Goal: Task Accomplishment & Management: Complete application form

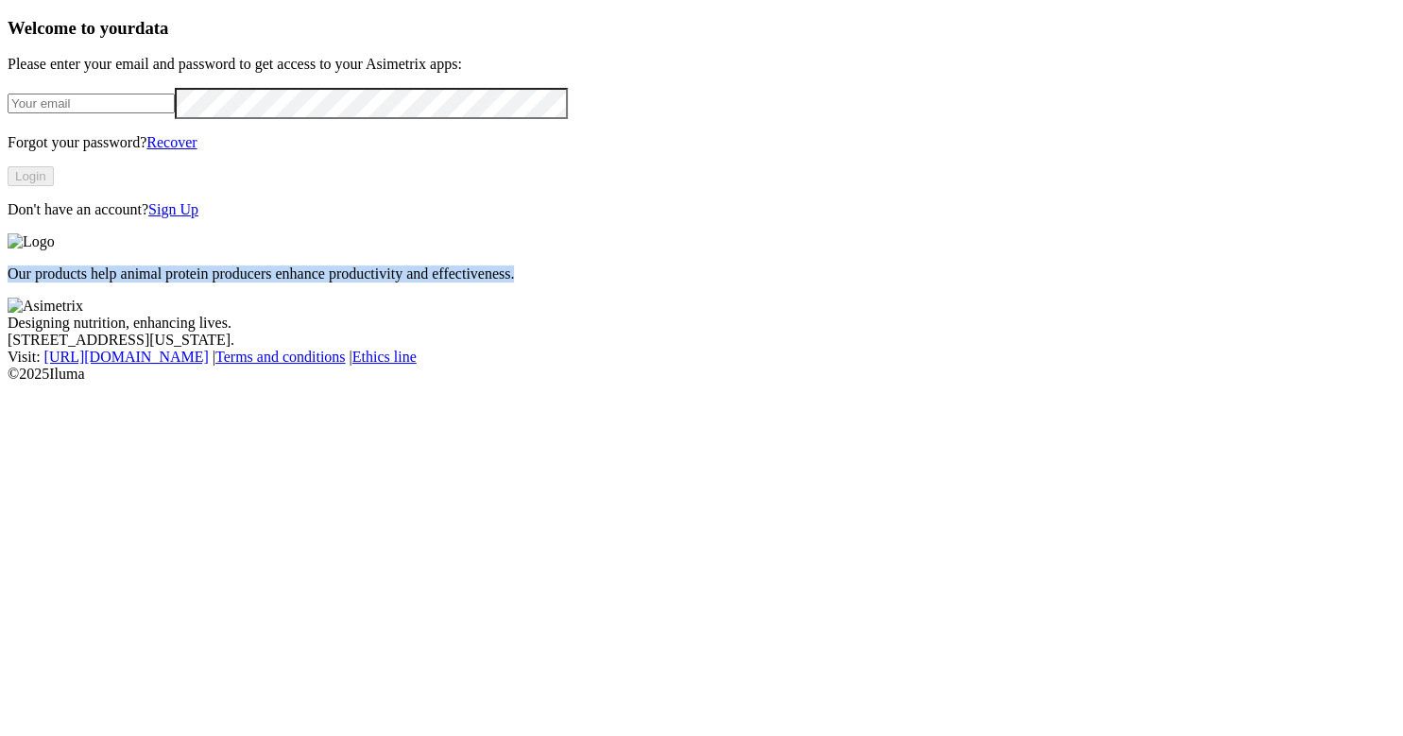
drag, startPoint x: 603, startPoint y: 452, endPoint x: 830, endPoint y: 478, distance: 229.2
click at [830, 282] on p "Our products help animal protein producers enhance productivity and effectivene…" at bounding box center [702, 273] width 1388 height 17
click at [836, 282] on p "Our products help animal protein producers enhance productivity and effectivene…" at bounding box center [702, 273] width 1388 height 17
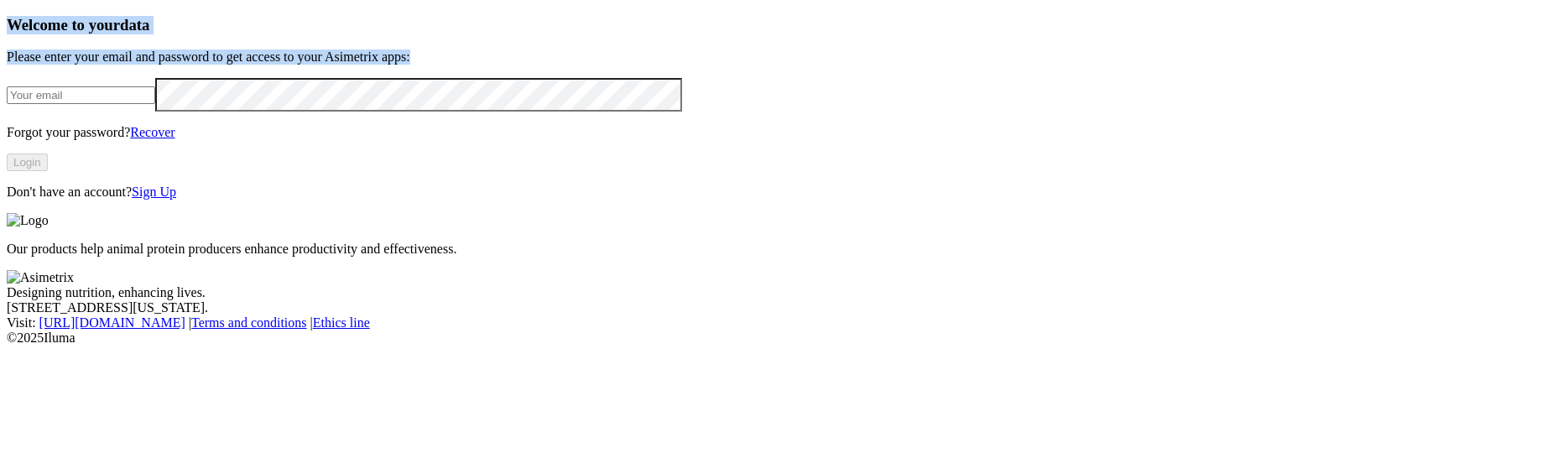
drag, startPoint x: 132, startPoint y: 38, endPoint x: 438, endPoint y: 121, distance: 317.1
click at [438, 121] on div "Welcome to your data Please enter your email and password to get access to your…" at bounding box center [784, 107] width 1555 height 184
copy div "Welcome to your data Please enter your email and password to get access to your…"
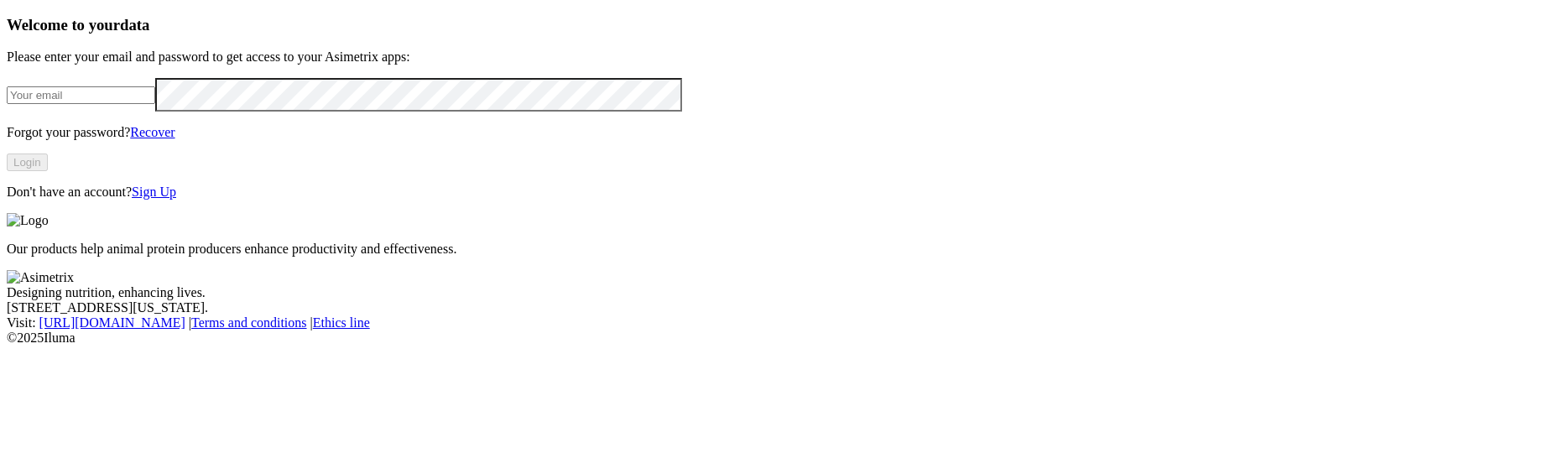
click at [665, 257] on p "Our products help animal protein producers enhance productivity and effectivene…" at bounding box center [784, 249] width 1555 height 15
drag, startPoint x: 504, startPoint y: 42, endPoint x: 417, endPoint y: 37, distance: 87.1
click at [417, 35] on h3 "Welcome to your data" at bounding box center [784, 25] width 1555 height 19
click at [149, 34] on span "data" at bounding box center [134, 25] width 29 height 18
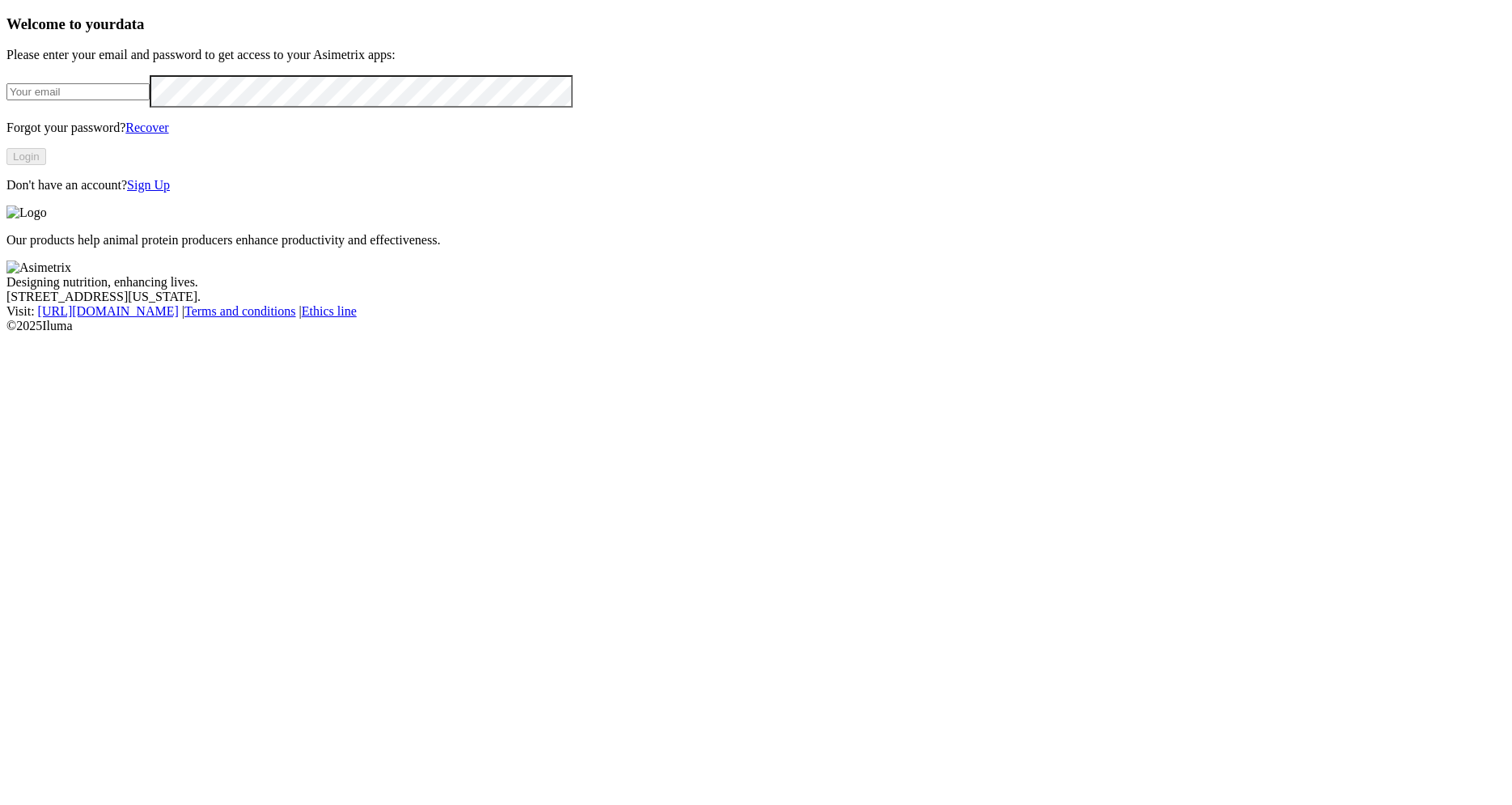
click at [150, 100] on input "email" at bounding box center [78, 92] width 143 height 17
drag, startPoint x: 651, startPoint y: 474, endPoint x: 696, endPoint y: 486, distance: 46.6
click at [682, 247] on p "Our products help animal protein producers enhance productivity and effectivene…" at bounding box center [756, 240] width 1499 height 15
click at [903, 247] on p "Our products help animal protein producers enhance productivity and effectivene…" at bounding box center [756, 240] width 1499 height 15
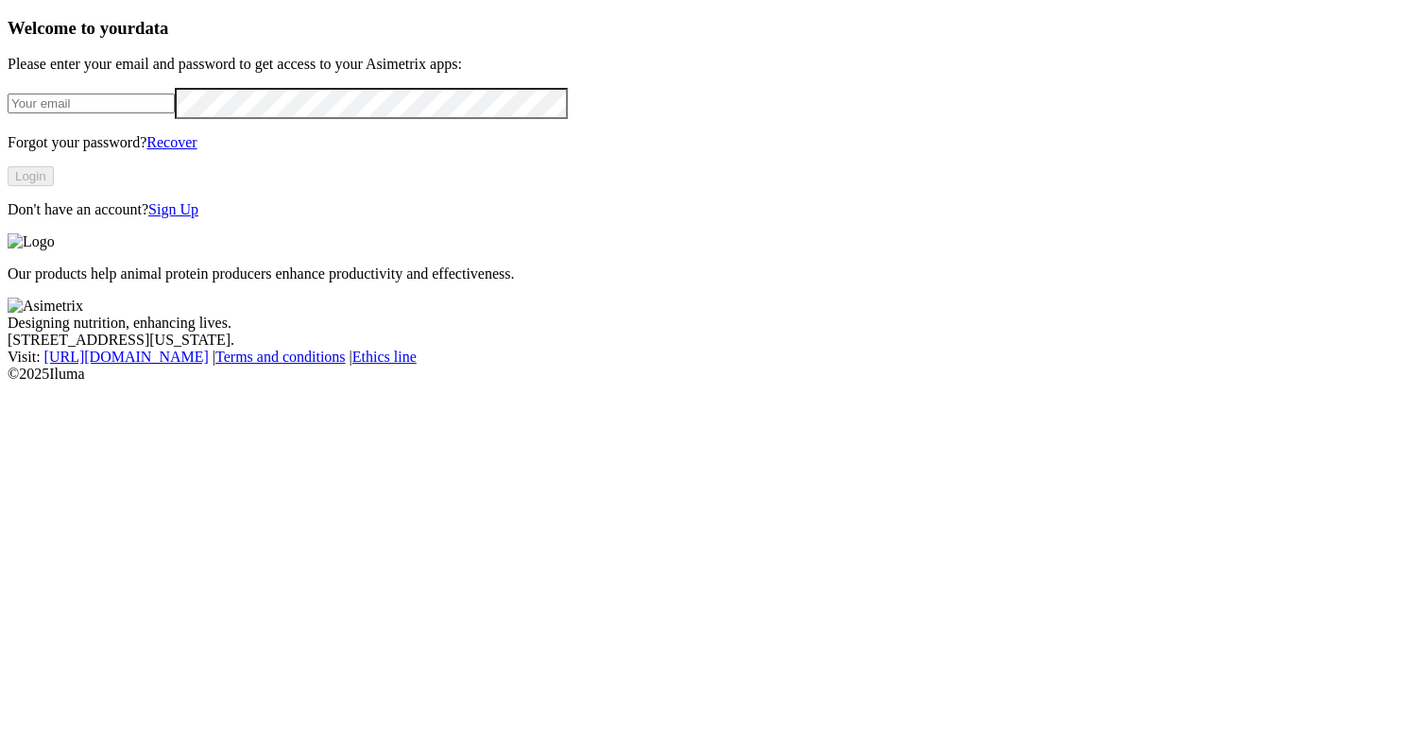
click at [648, 282] on div "Our products help animal protein producers enhance productivity and effectivene…" at bounding box center [702, 257] width 1388 height 49
drag, startPoint x: 61, startPoint y: 153, endPoint x: 364, endPoint y: 181, distance: 303.7
click at [364, 181] on div "Welcome to your data Please enter your email and password to get access to your…" at bounding box center [702, 118] width 1388 height 200
copy p "Please enter your email and password to get access to your Asimetrix apps:"
click at [387, 119] on div at bounding box center [702, 103] width 1388 height 31
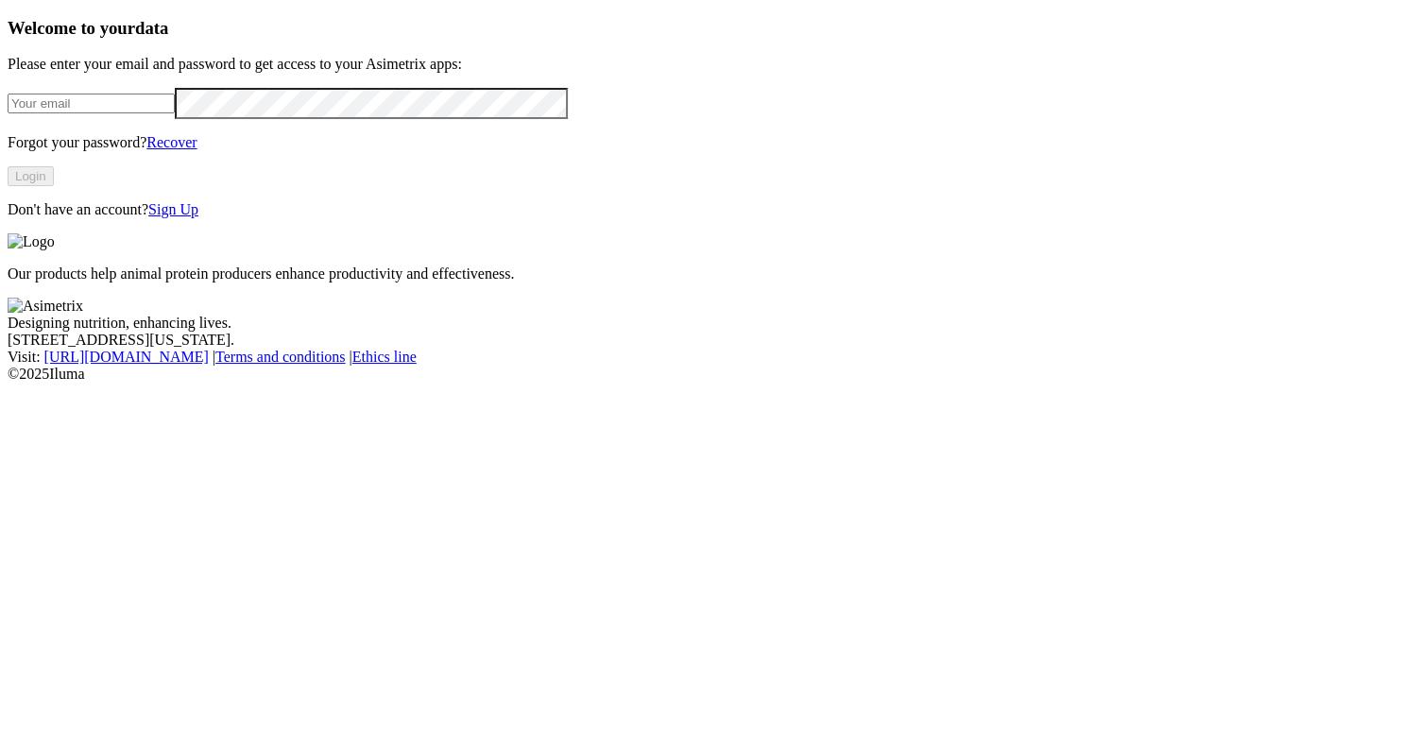
click at [720, 261] on div "Our products help animal protein producers enhance productivity and effectivene…" at bounding box center [702, 257] width 1388 height 49
